Goal: Information Seeking & Learning: Learn about a topic

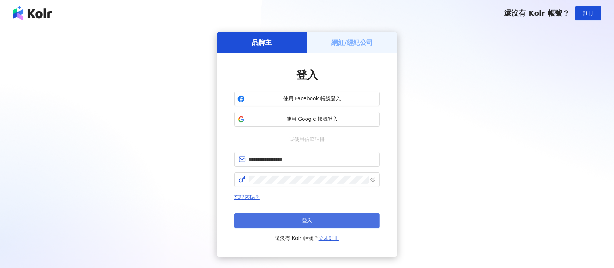
click at [312, 222] on span "登入" at bounding box center [307, 221] width 10 height 6
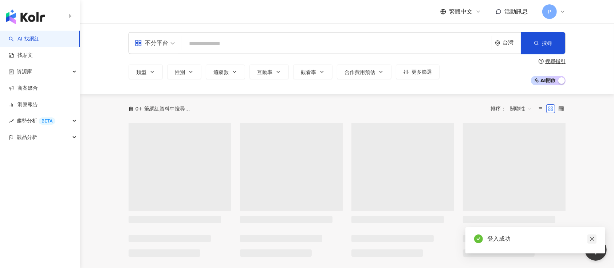
click at [592, 240] on icon "close" at bounding box center [592, 238] width 5 height 5
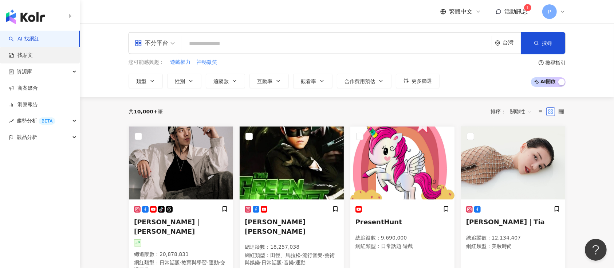
click at [26, 58] on link "找貼文" at bounding box center [21, 55] width 24 height 7
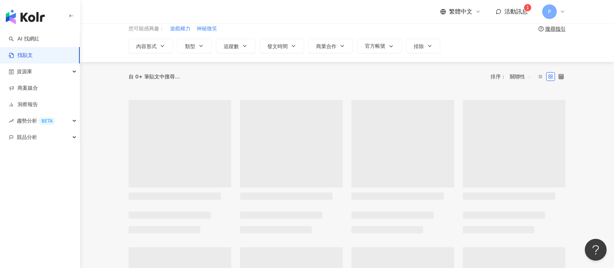
scroll to position [48, 0]
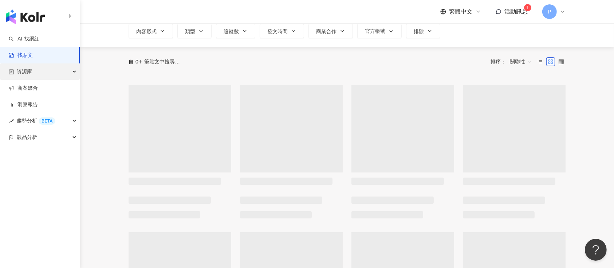
click at [27, 72] on span "資源庫" at bounding box center [24, 71] width 15 height 16
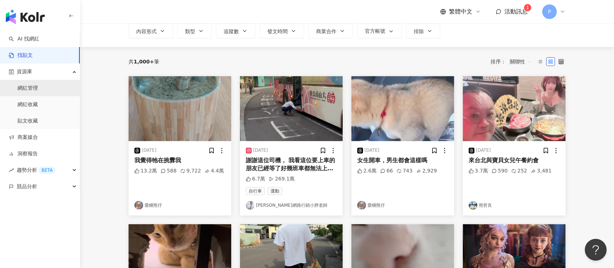
click at [27, 87] on link "網紅管理" at bounding box center [27, 88] width 20 height 7
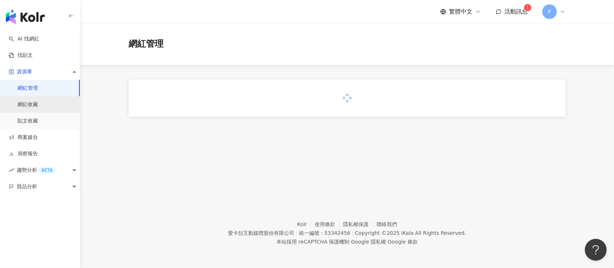
click at [26, 105] on link "網紅收藏" at bounding box center [27, 104] width 20 height 7
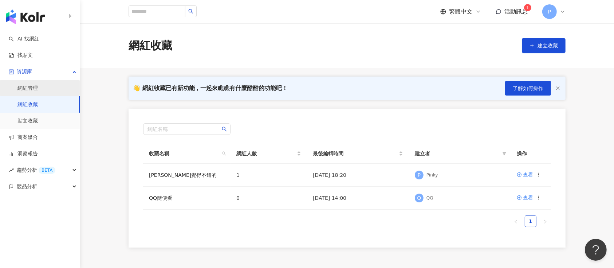
click at [32, 89] on link "網紅管理" at bounding box center [27, 88] width 20 height 7
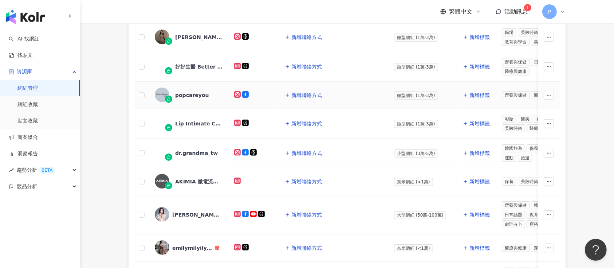
scroll to position [291, 0]
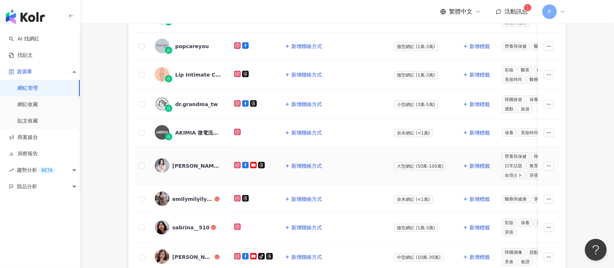
click at [208, 165] on div "鍾欣怡 Cathy Chung" at bounding box center [195, 165] width 47 height 7
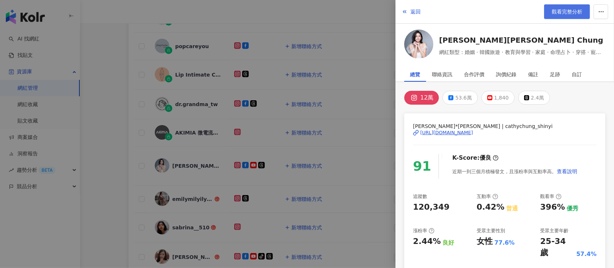
click at [566, 14] on span "觀看完整分析" at bounding box center [567, 12] width 31 height 6
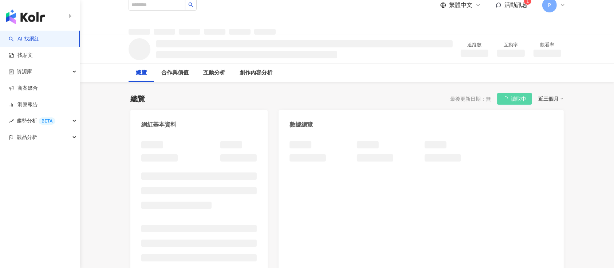
scroll to position [48, 0]
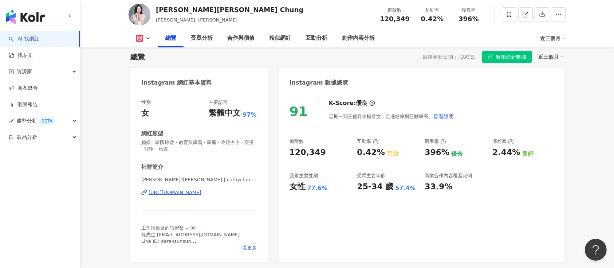
click at [145, 36] on icon at bounding box center [148, 38] width 6 height 6
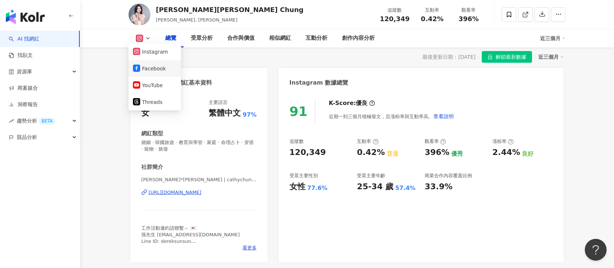
click at [144, 64] on button "Facebook" at bounding box center [155, 68] width 44 height 10
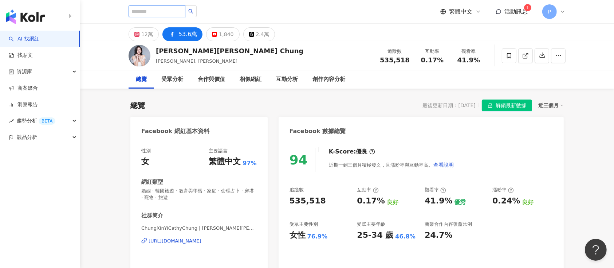
click at [149, 11] on input "search" at bounding box center [157, 11] width 57 height 12
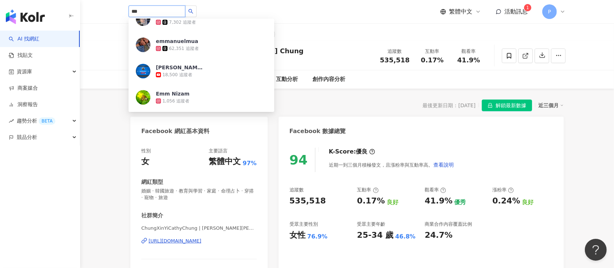
scroll to position [243, 0]
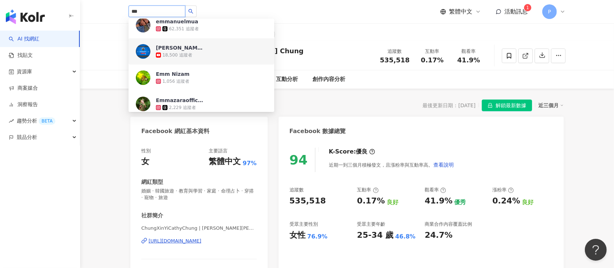
drag, startPoint x: 157, startPoint y: 8, endPoint x: 98, endPoint y: 7, distance: 59.8
click at [98, 7] on header "*** Emmy_emmilize tiktok-icon 73,700 追蹤者 營養師Emma-Emma is here. tiktok-icon 150,…" at bounding box center [347, 12] width 534 height 24
paste input "**********"
type input "**********"
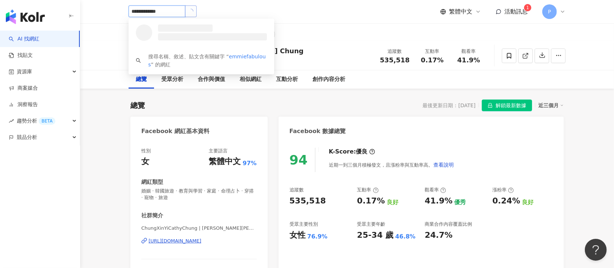
click at [193, 9] on icon "loading" at bounding box center [190, 10] width 5 height 5
click at [177, 30] on div "[PERSON_NAME]" at bounding box center [179, 27] width 47 height 7
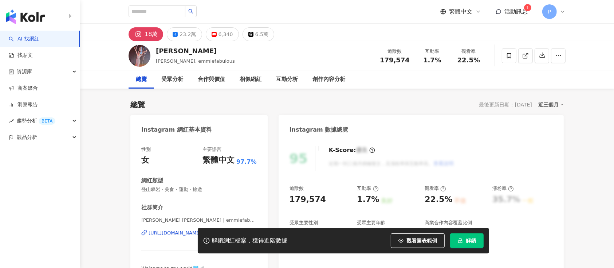
click at [471, 240] on span "解鎖" at bounding box center [471, 241] width 10 height 6
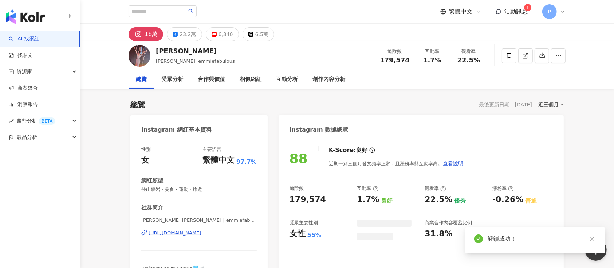
click at [592, 239] on icon "close" at bounding box center [592, 239] width 4 height 4
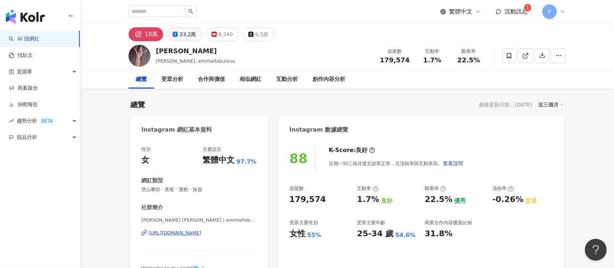
click at [180, 35] on div "23.2萬" at bounding box center [188, 34] width 16 height 10
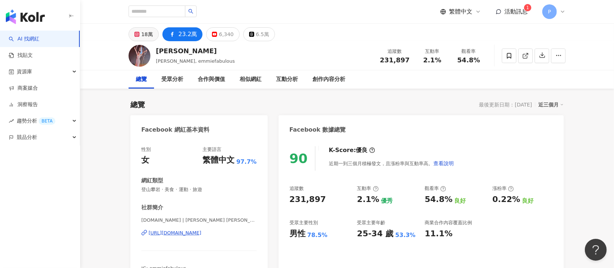
click at [138, 33] on rect at bounding box center [137, 34] width 4 height 4
